Goal: Task Accomplishment & Management: Manage account settings

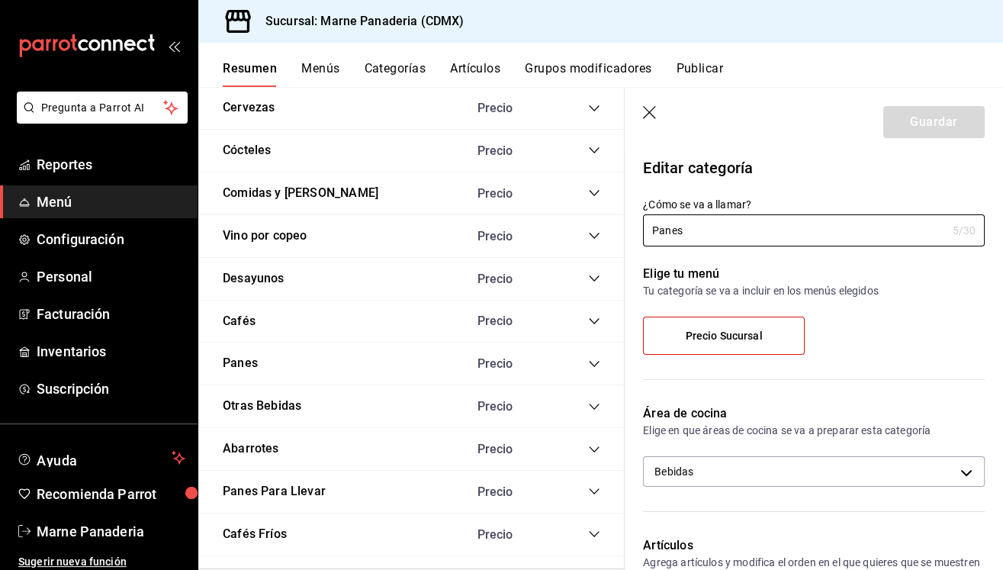
click at [597, 358] on icon "collapse-category-row" at bounding box center [594, 364] width 12 height 12
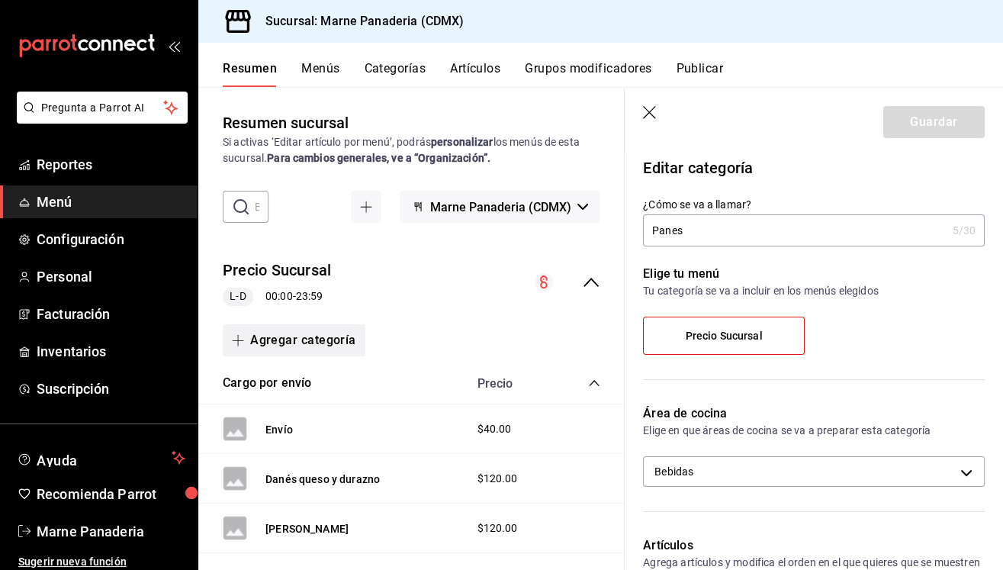
click at [243, 340] on icon "button" at bounding box center [238, 340] width 12 height 12
click at [394, 320] on div at bounding box center [501, 285] width 1003 height 570
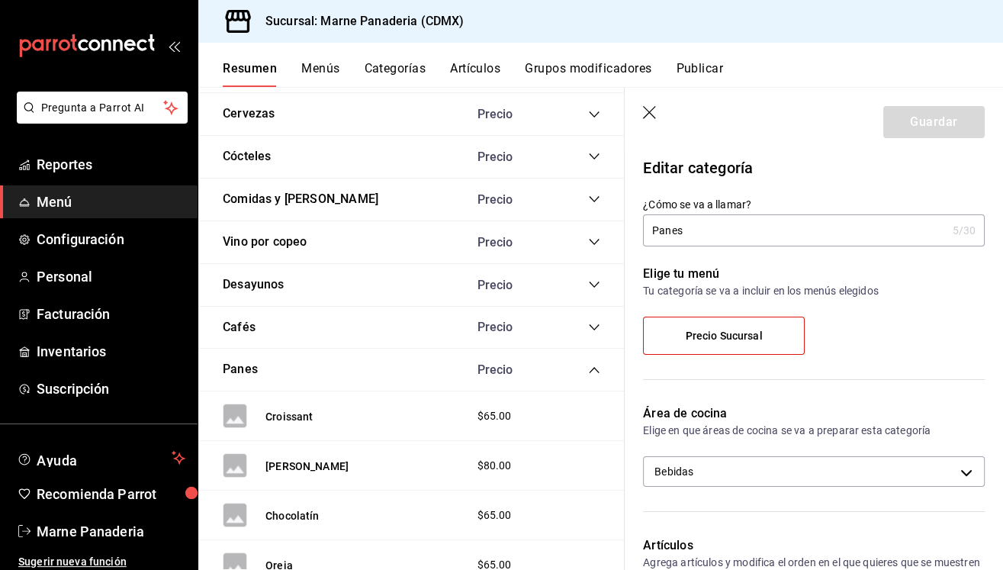
scroll to position [1515, 0]
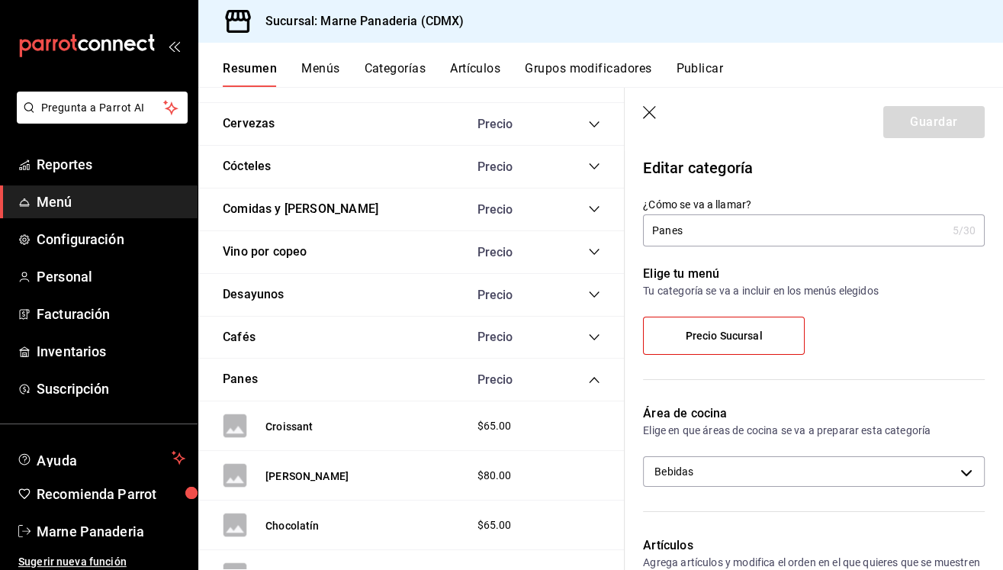
click at [596, 374] on icon "collapse-category-row" at bounding box center [594, 380] width 12 height 12
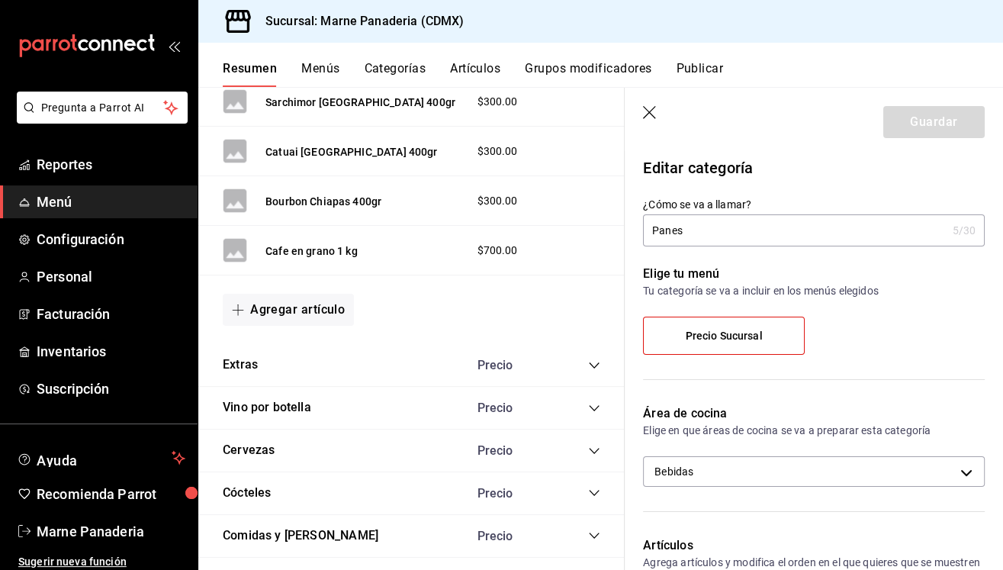
scroll to position [1139, 0]
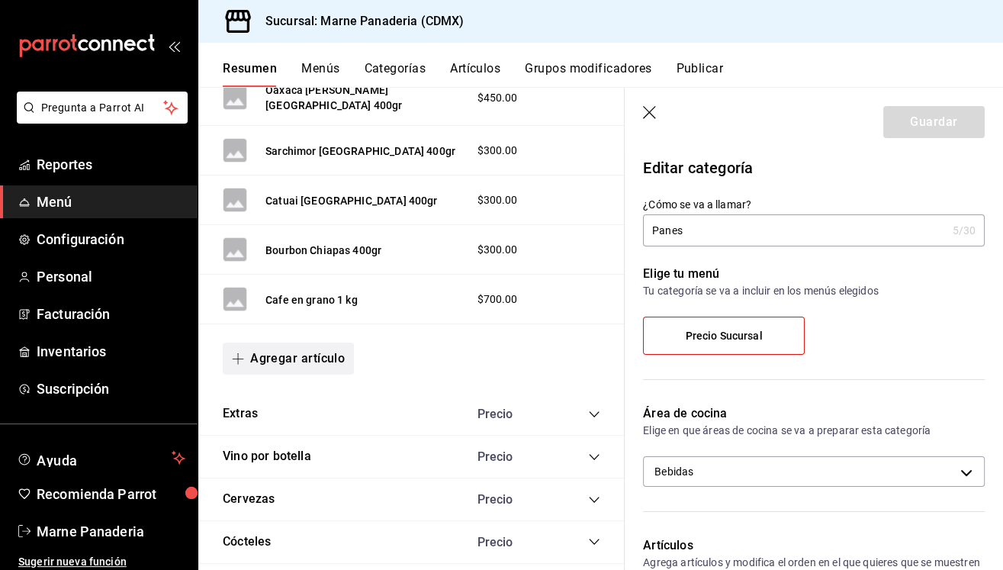
click at [304, 342] on button "Agregar artículo" at bounding box center [288, 358] width 131 height 32
click at [275, 422] on li "Artículo nuevo" at bounding box center [283, 425] width 120 height 37
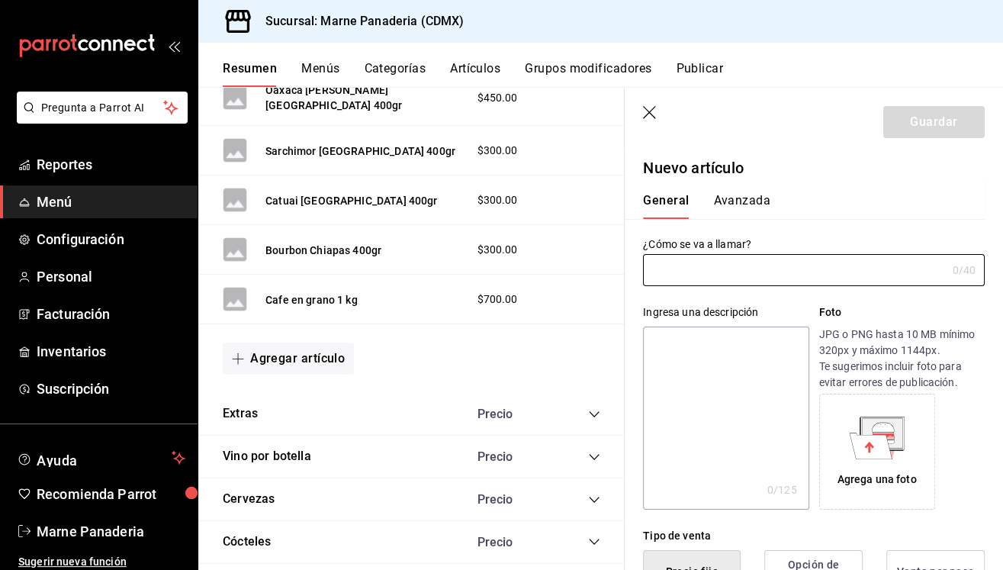
type input "AR-1758638155938"
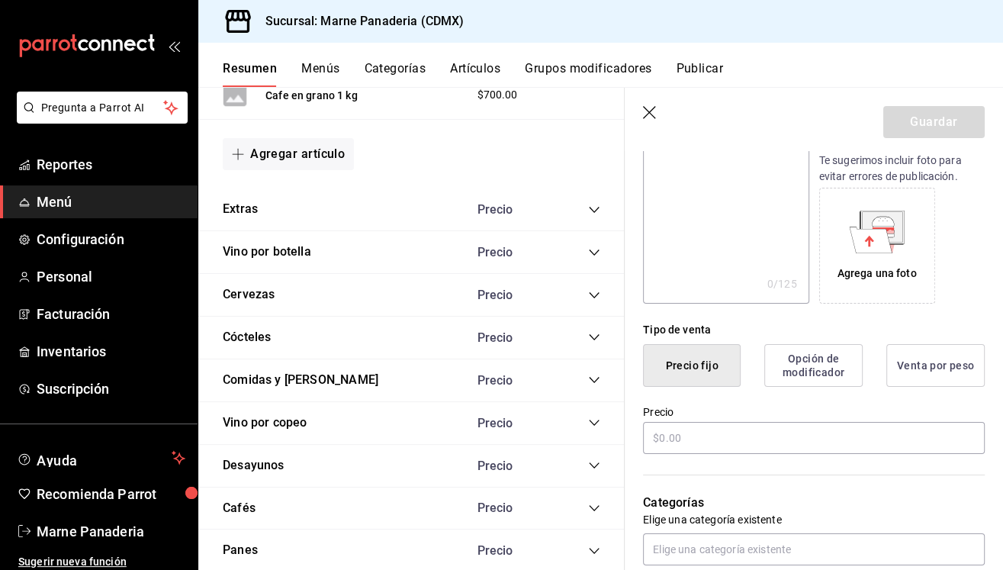
scroll to position [305, 0]
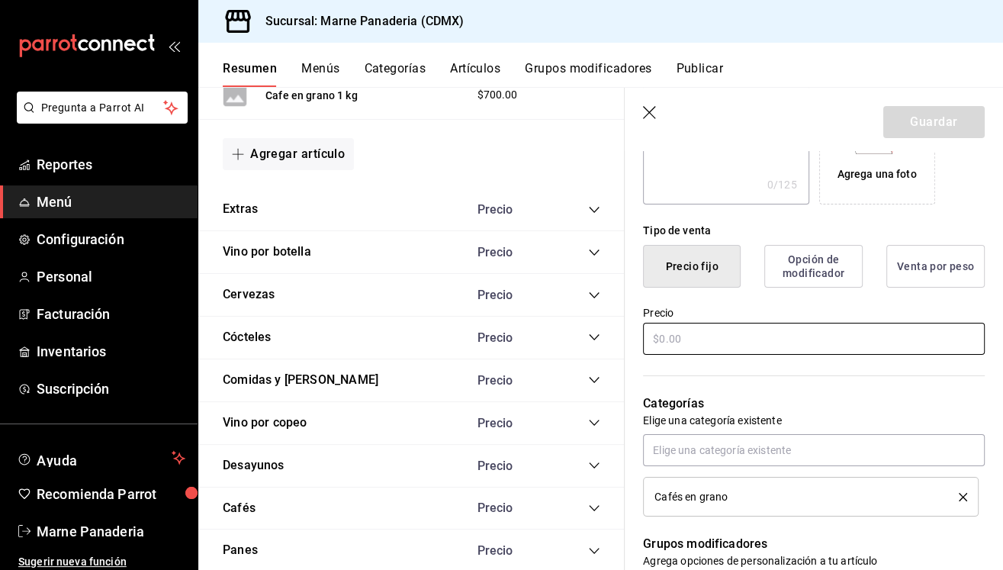
type input "Pan de muerto tradicional"
click at [699, 342] on input "text" at bounding box center [814, 339] width 342 height 32
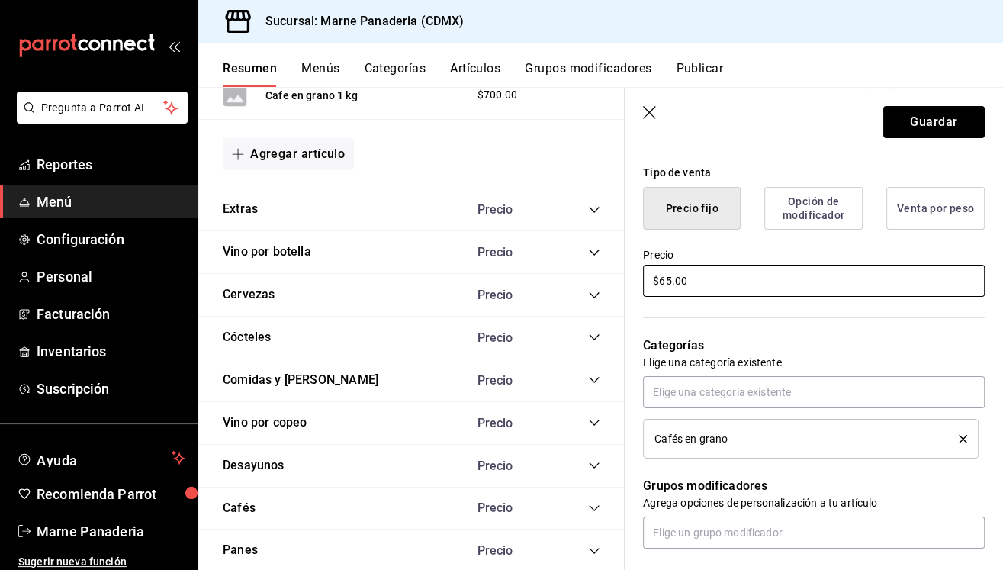
scroll to position [391, 0]
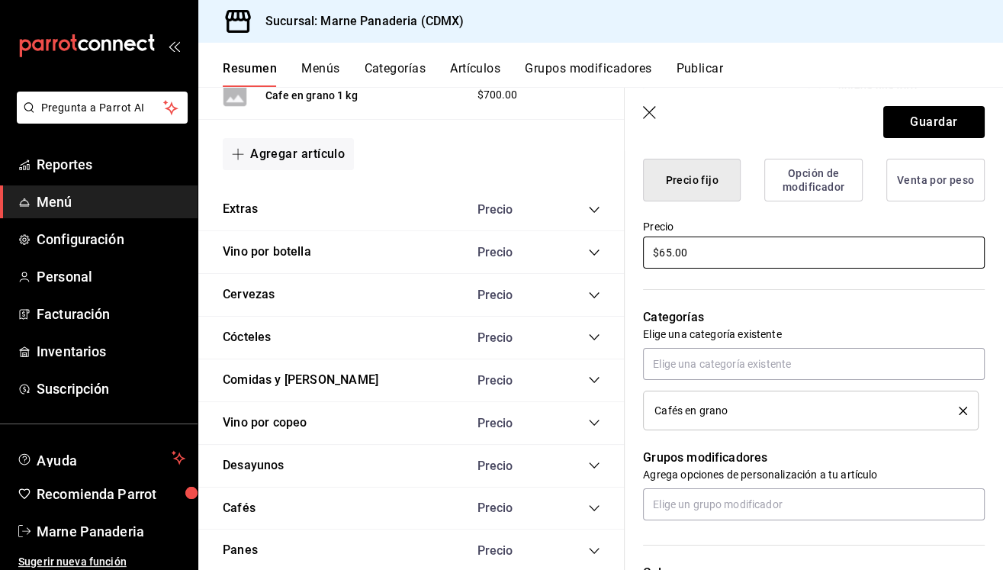
type input "$65.00"
click at [702, 406] on span "Cafés en grano" at bounding box center [690, 410] width 73 height 11
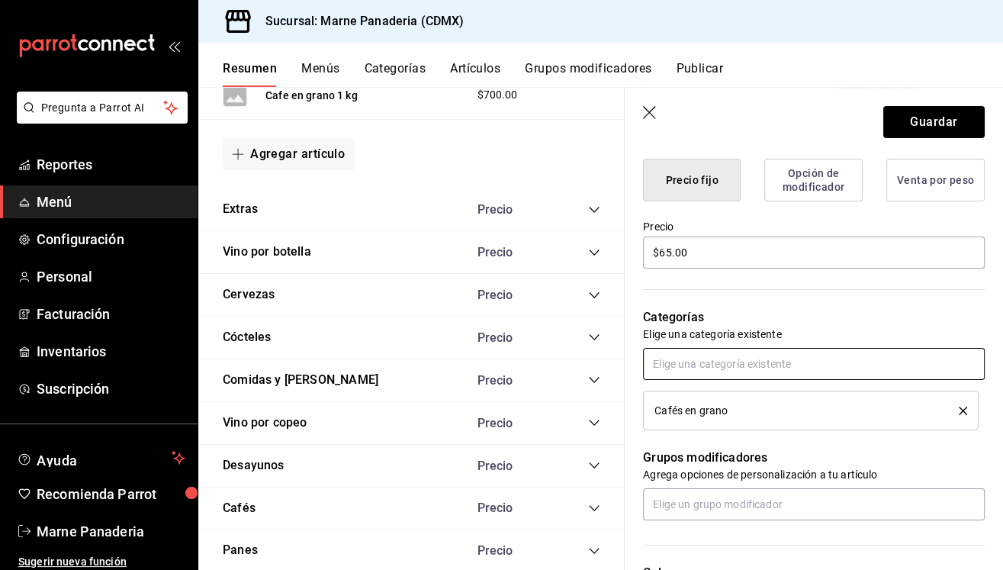
click at [861, 363] on input "text" at bounding box center [814, 364] width 342 height 32
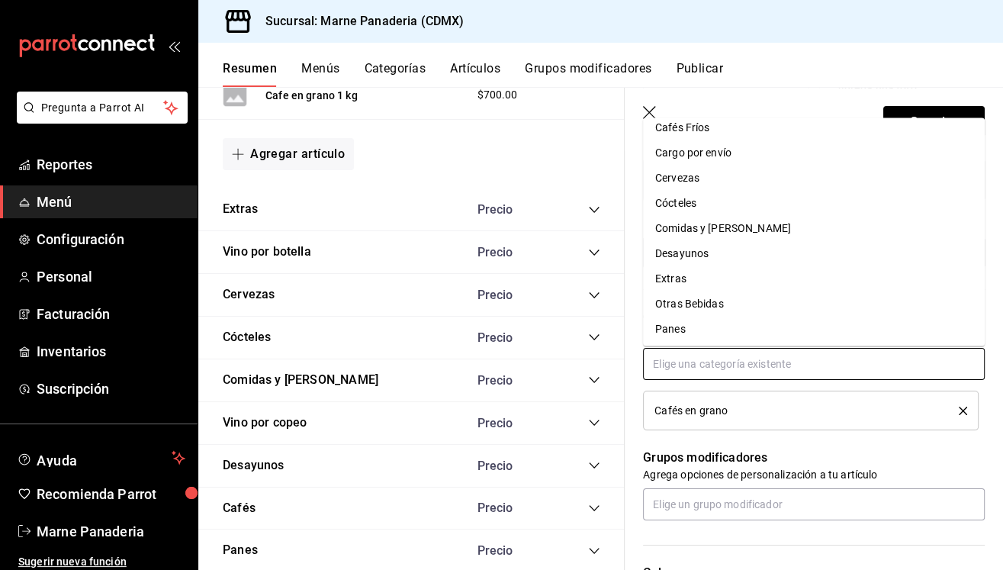
scroll to position [121, 0]
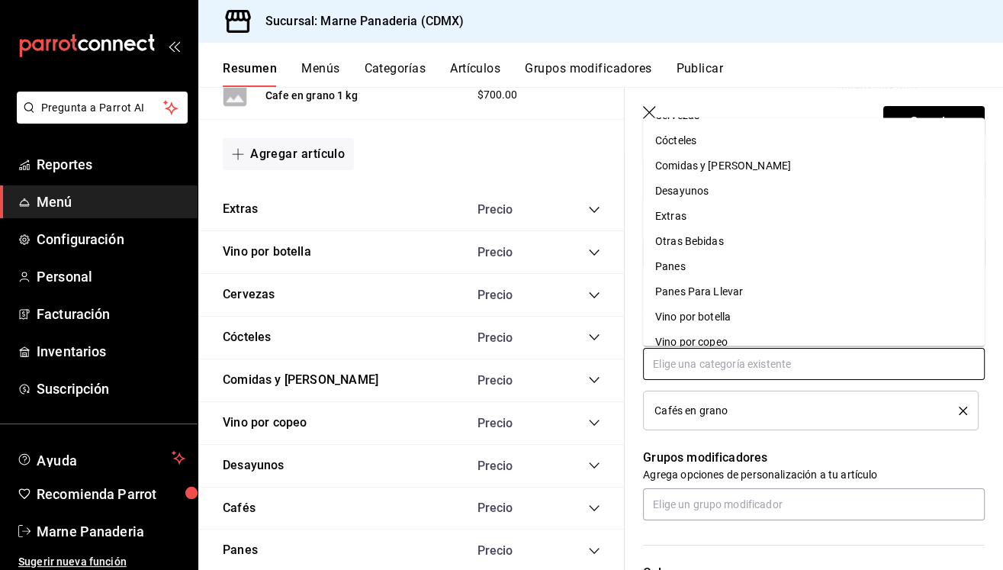
click at [689, 261] on li "Panes" at bounding box center [814, 267] width 342 height 25
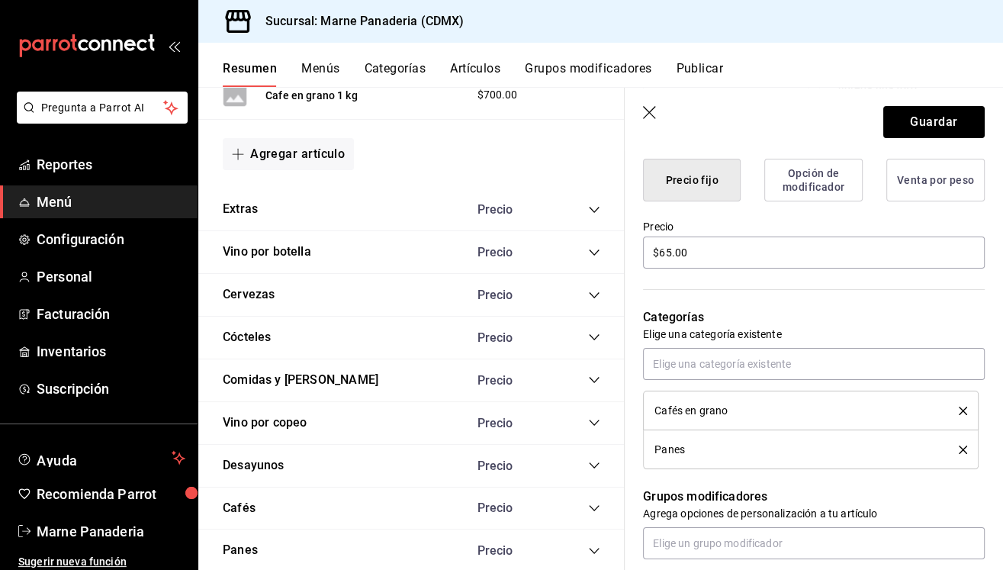
click at [962, 407] on icon "delete" at bounding box center [963, 410] width 8 height 8
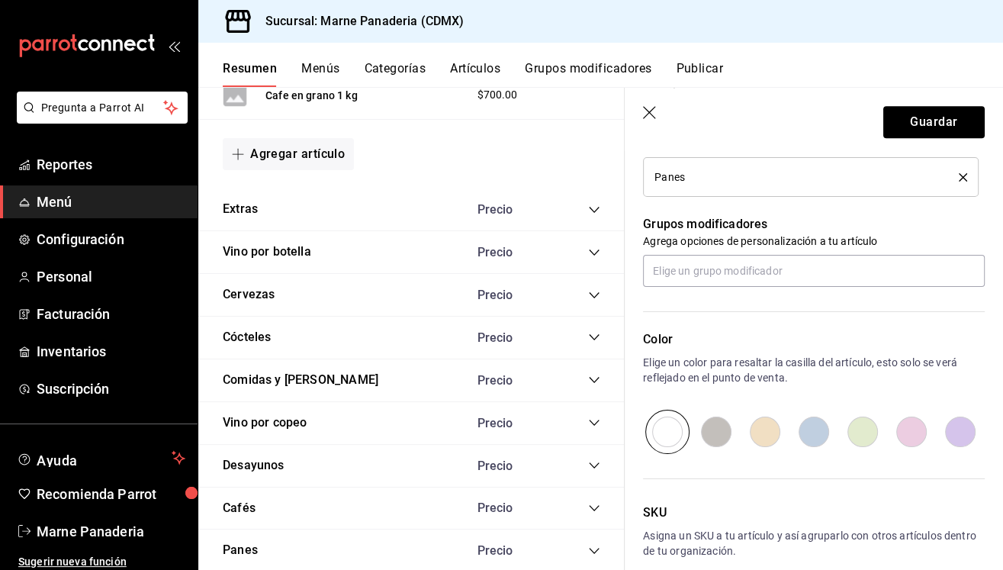
scroll to position [670, 0]
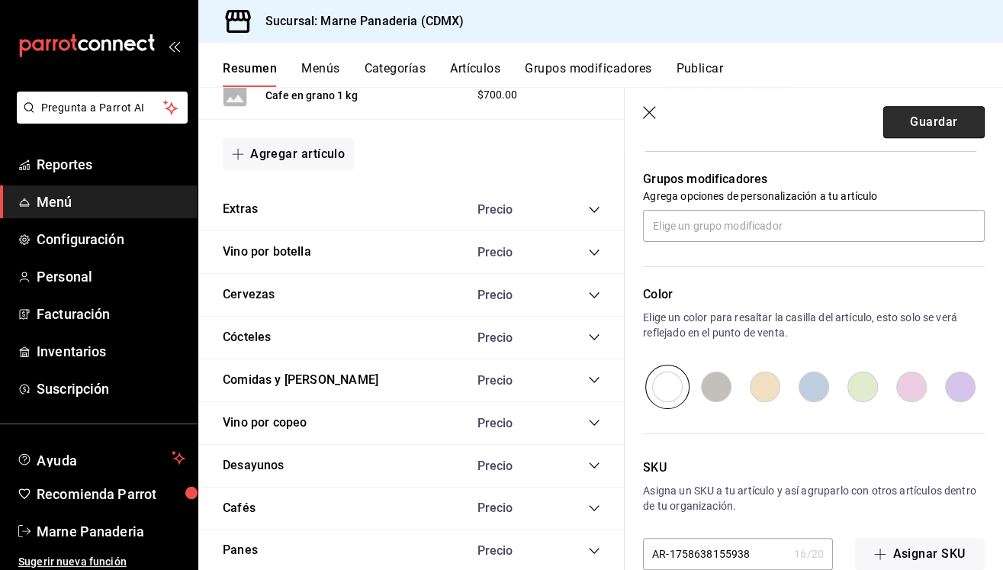
click at [945, 129] on button "Guardar" at bounding box center [933, 122] width 101 height 32
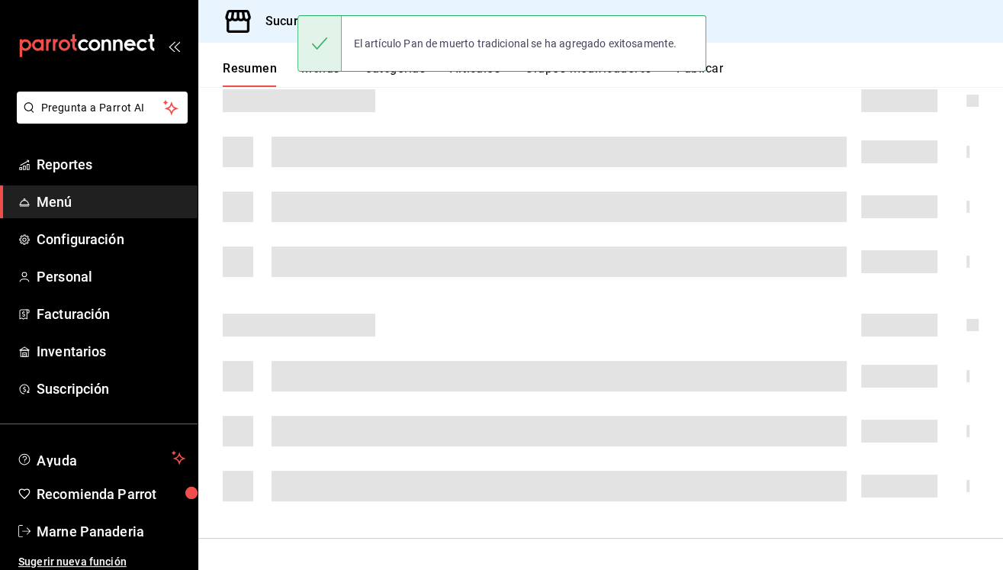
scroll to position [223, 0]
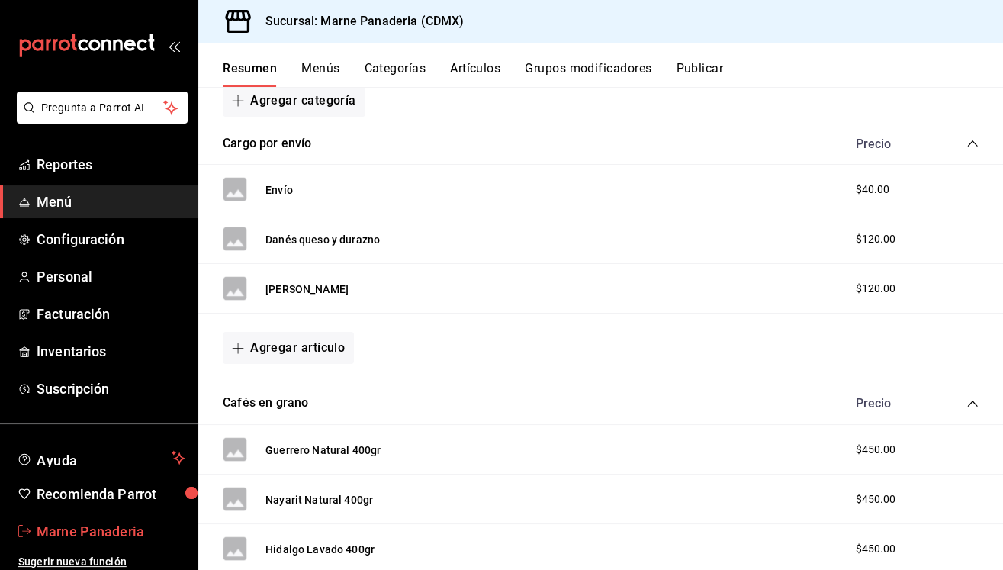
click at [97, 527] on span "Marne Panaderia" at bounding box center [111, 531] width 149 height 21
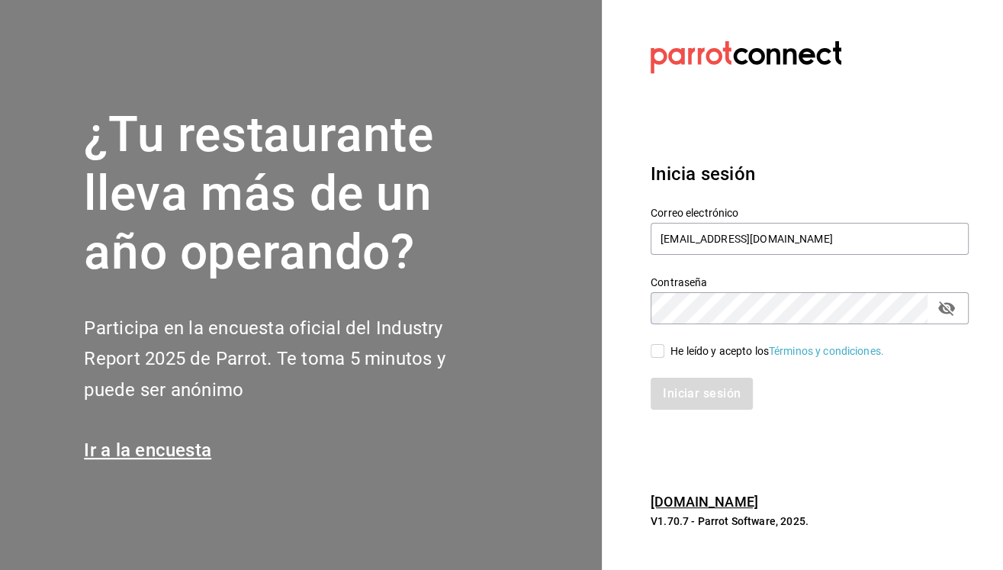
type input "[EMAIL_ADDRESS][DOMAIN_NAME]"
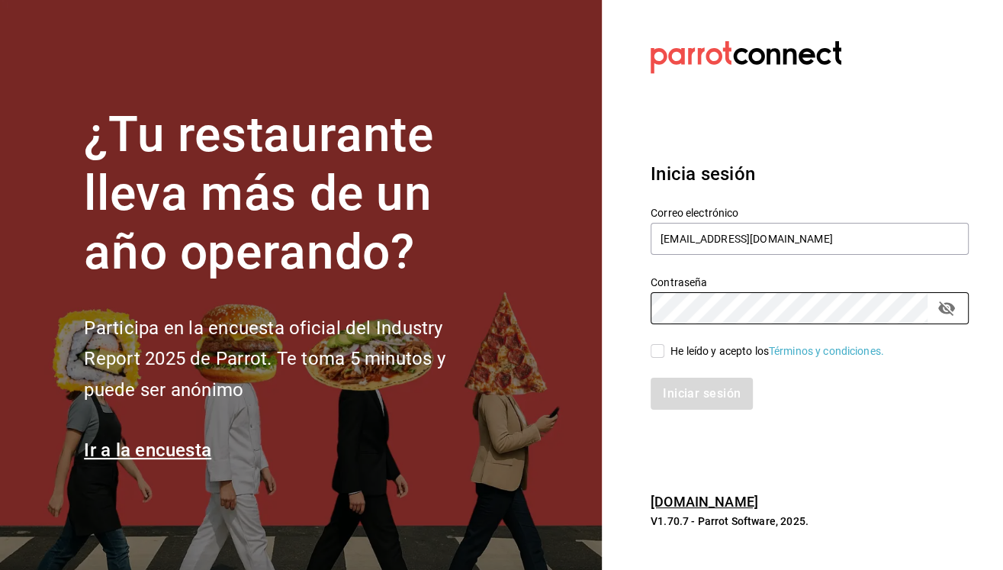
click at [661, 348] on input "He leído y acepto los Términos y condiciones." at bounding box center [657, 351] width 14 height 14
checkbox input "true"
click at [670, 387] on button "Iniciar sesión" at bounding box center [702, 393] width 104 height 32
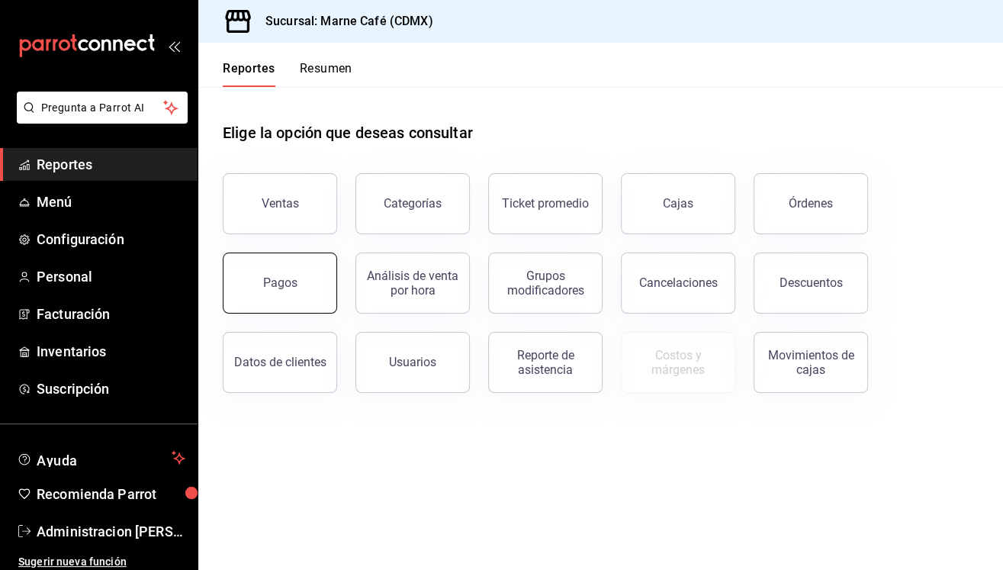
click at [288, 291] on button "Pagos" at bounding box center [280, 282] width 114 height 61
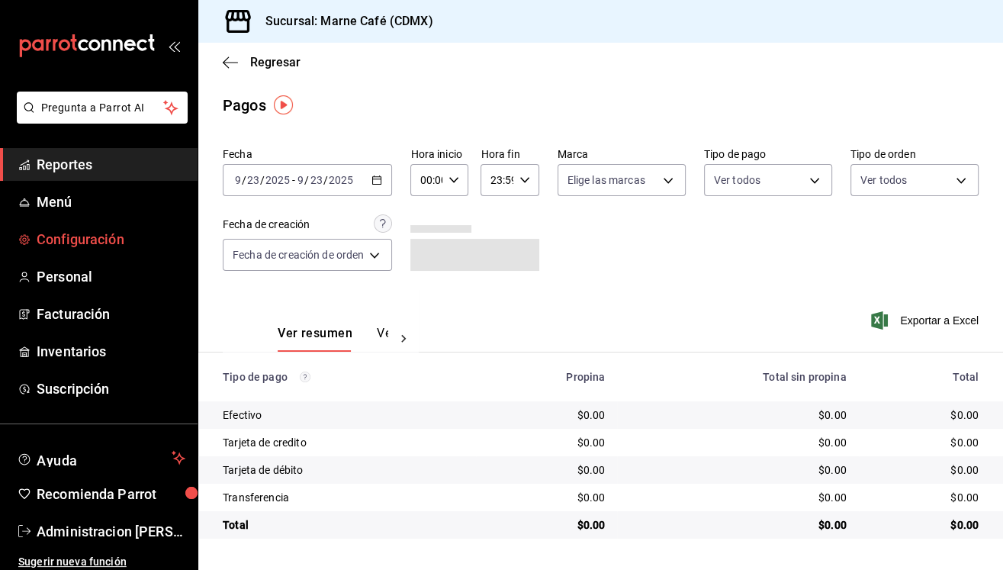
click at [81, 234] on span "Configuración" at bounding box center [111, 239] width 149 height 21
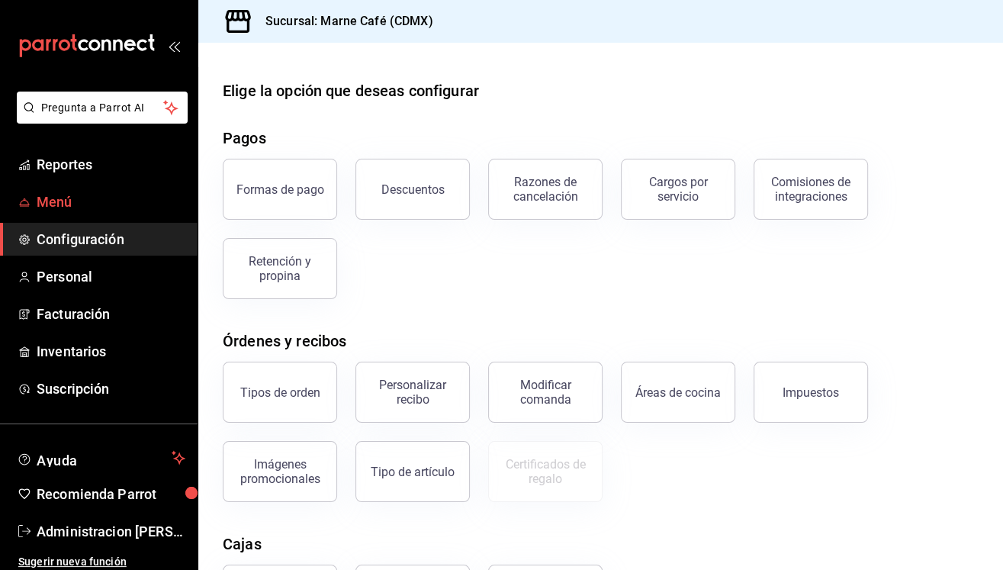
click at [52, 203] on span "Menú" at bounding box center [111, 201] width 149 height 21
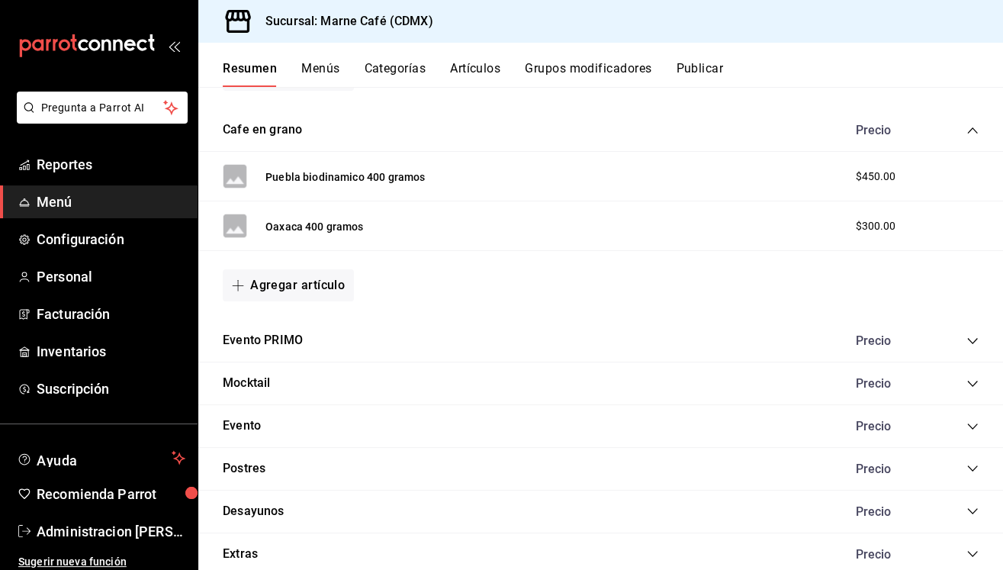
scroll to position [592, 0]
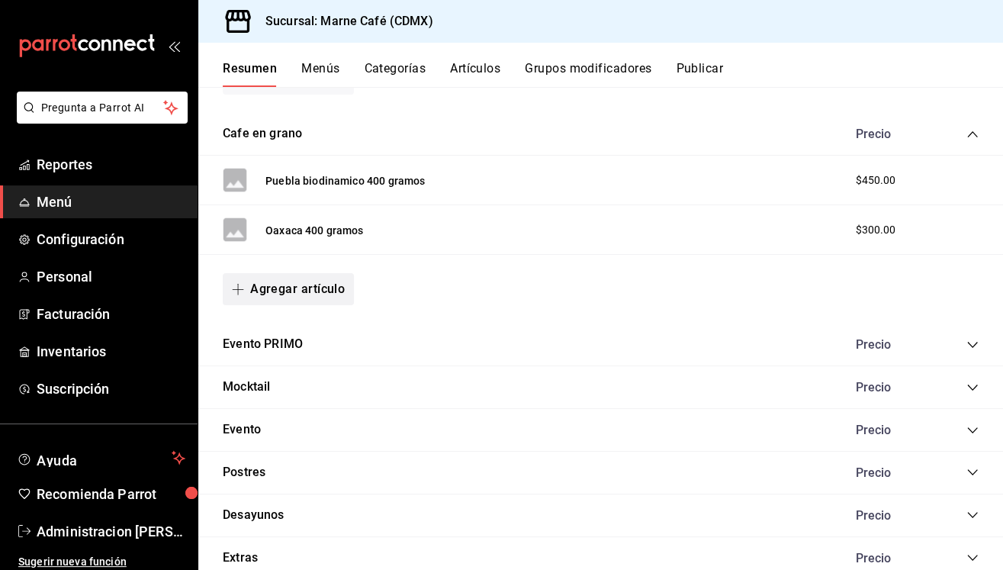
click at [291, 288] on button "Agregar artículo" at bounding box center [288, 289] width 131 height 32
click at [265, 368] on li "Artículo nuevo" at bounding box center [283, 363] width 120 height 37
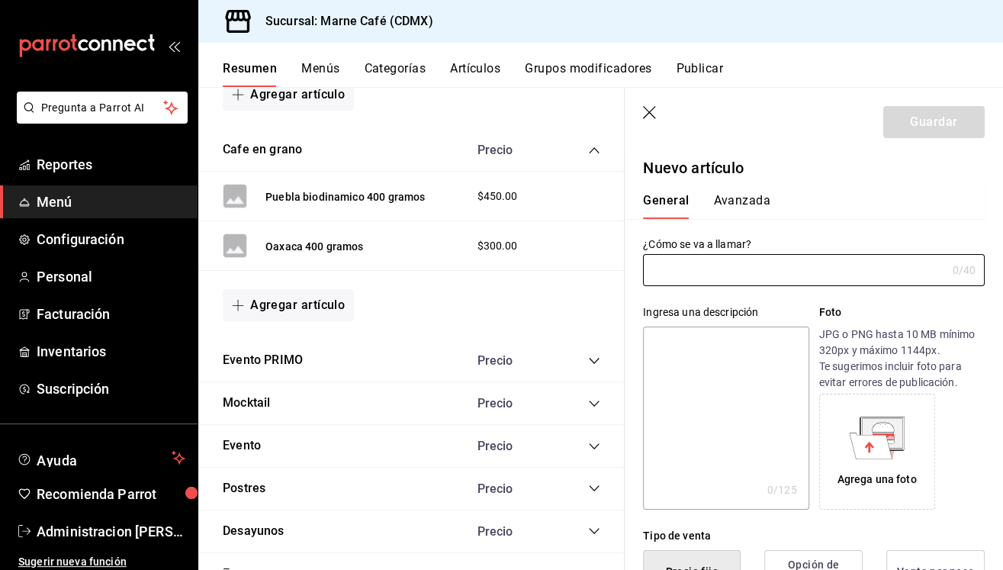
type input "AR-1758638256663"
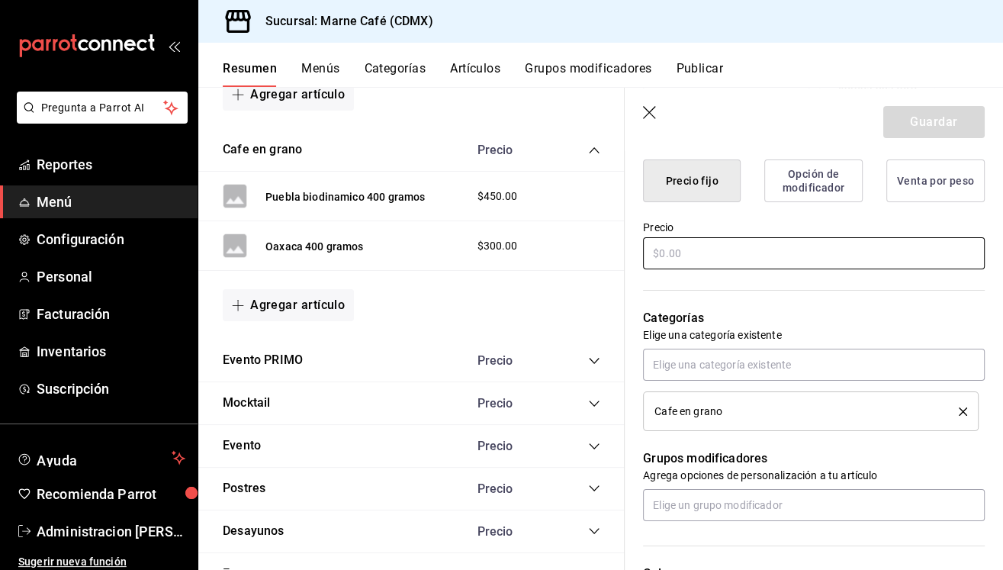
scroll to position [361, 0]
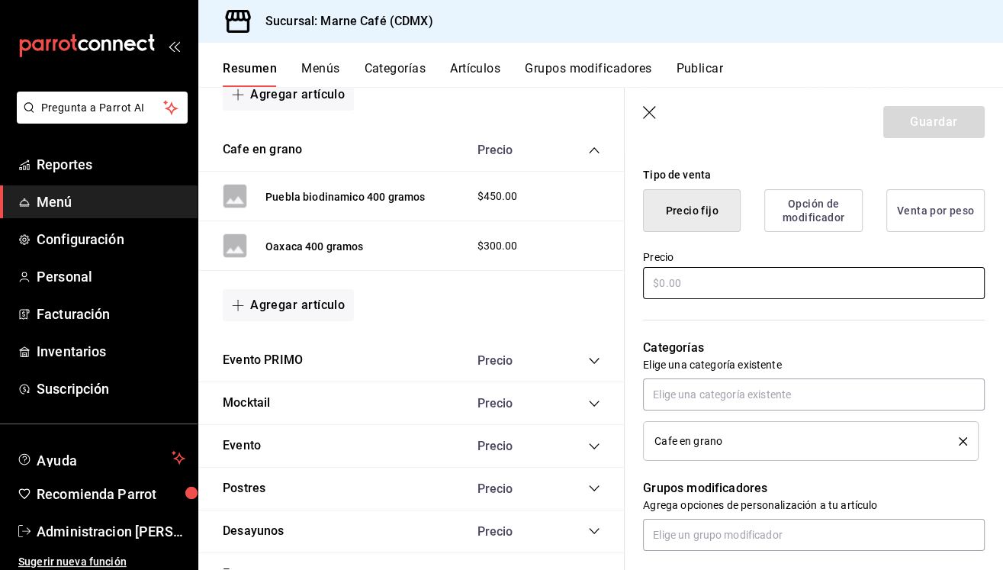
type input "Pan de muerto tradicional"
click at [770, 282] on input "text" at bounding box center [814, 283] width 342 height 32
type input "$65.00"
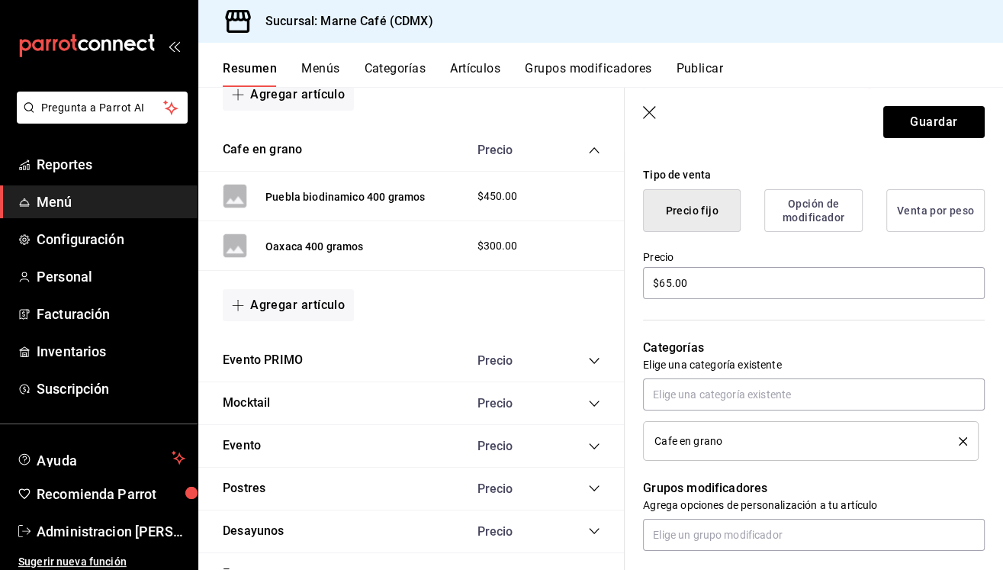
click at [743, 323] on div "Categorías Elige una categoría existente Cafe en grano" at bounding box center [805, 380] width 360 height 159
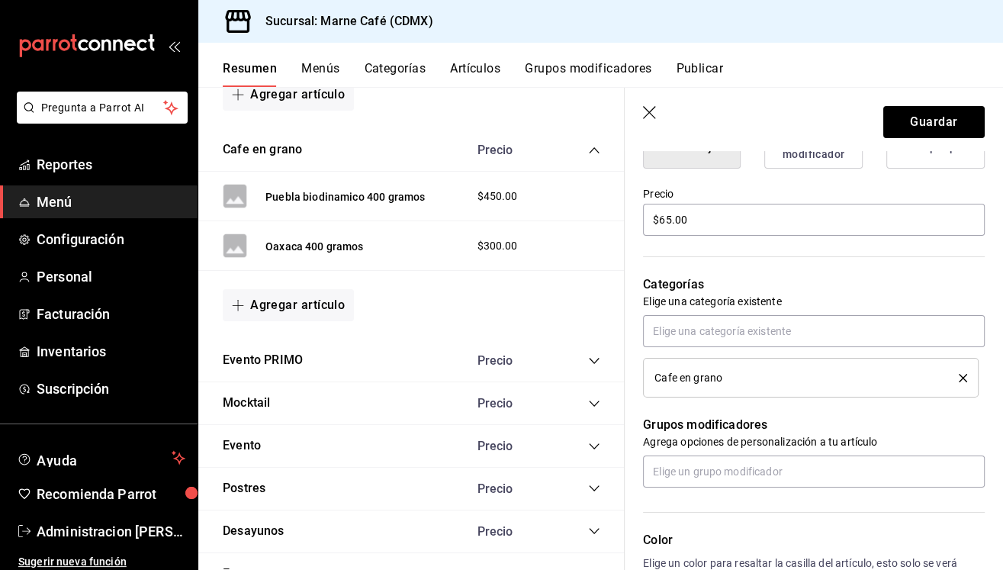
scroll to position [447, 0]
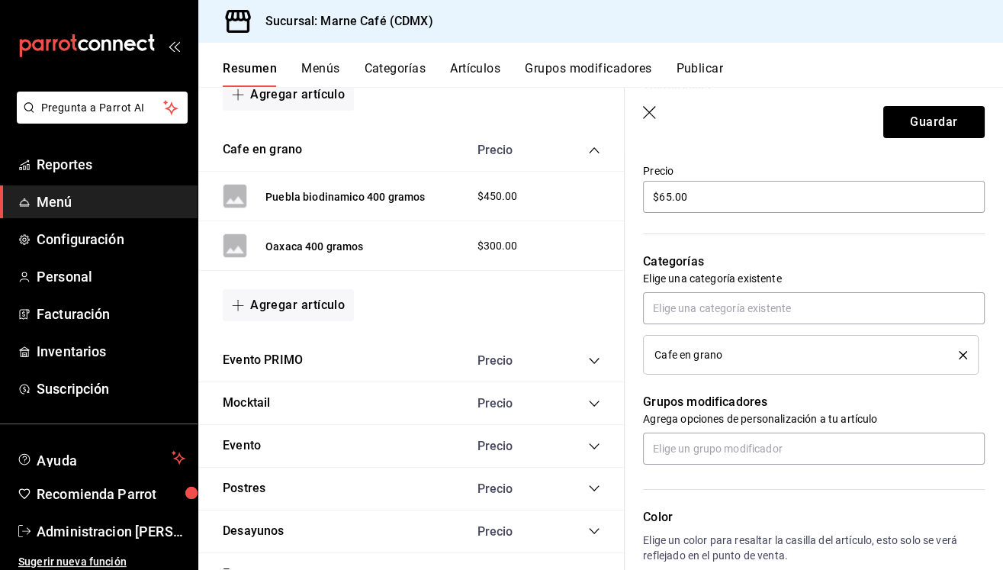
click at [721, 355] on span "Cafe en grano" at bounding box center [688, 354] width 68 height 11
click at [846, 313] on input "text" at bounding box center [814, 308] width 342 height 32
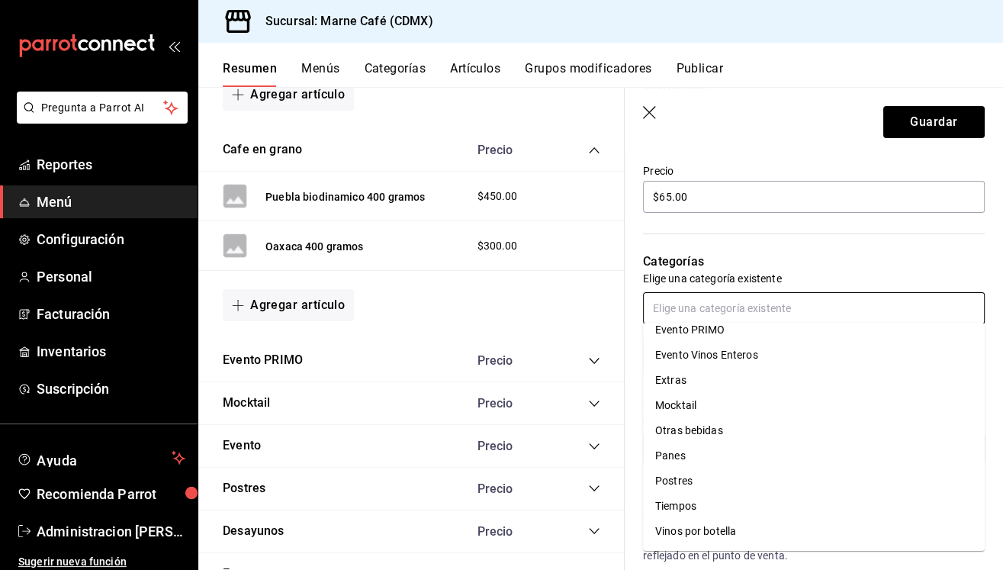
scroll to position [163, 0]
click at [675, 456] on li "Panes" at bounding box center [814, 454] width 342 height 25
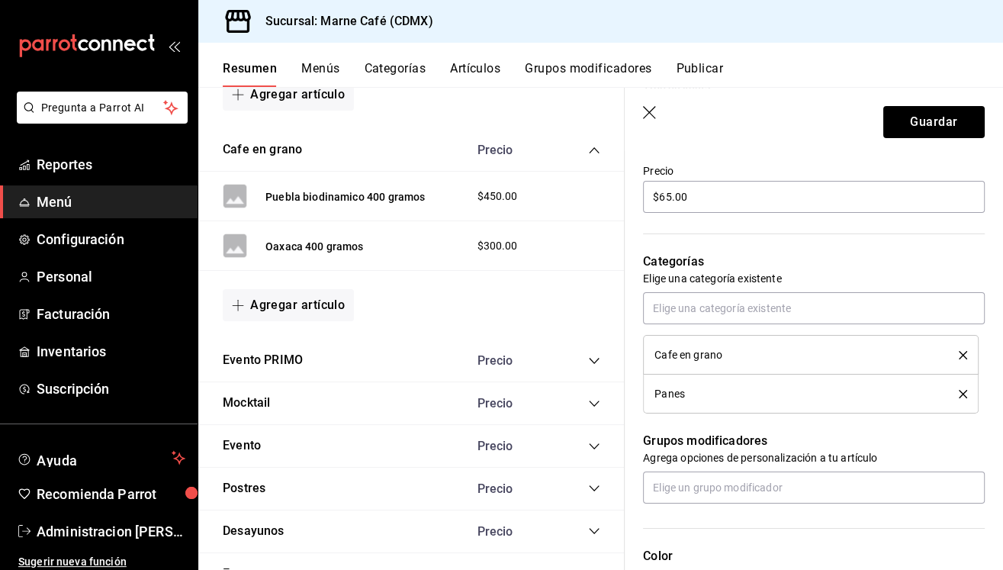
click at [963, 355] on icon "delete" at bounding box center [963, 355] width 8 height 8
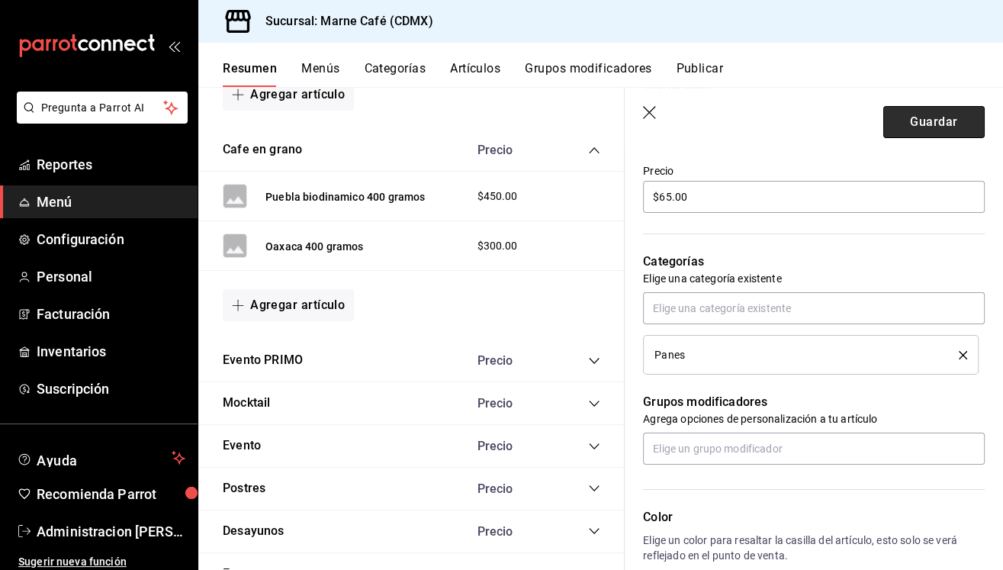
click at [941, 134] on button "Guardar" at bounding box center [933, 122] width 101 height 32
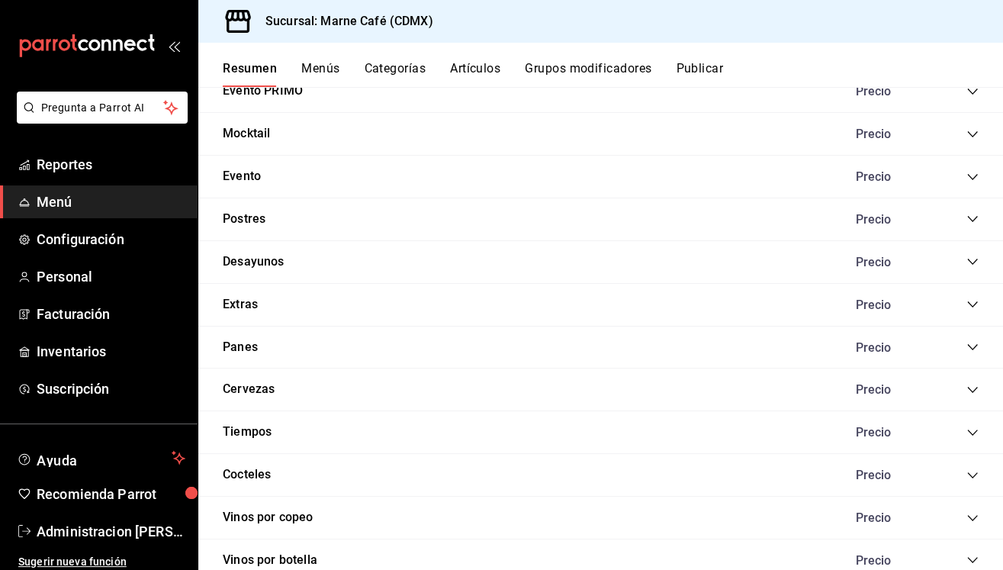
scroll to position [850, 0]
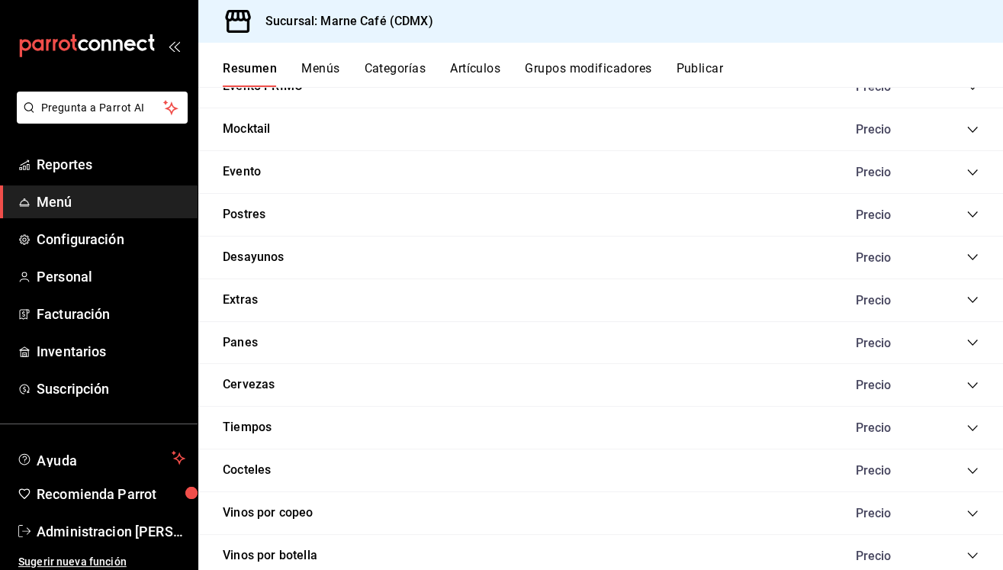
click at [974, 336] on icon "collapse-category-row" at bounding box center [972, 342] width 12 height 12
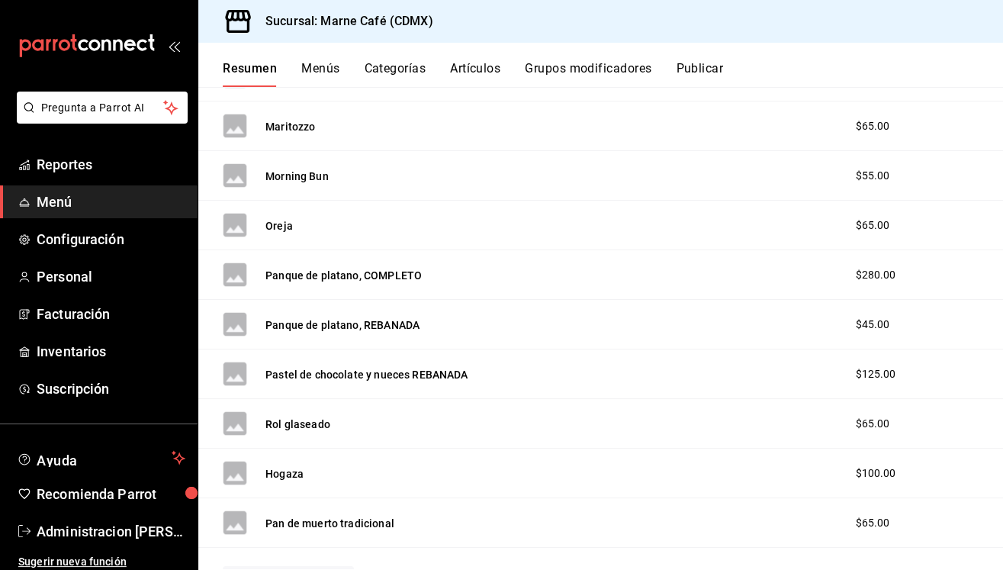
scroll to position [1858, 0]
